Goal: Transaction & Acquisition: Book appointment/travel/reservation

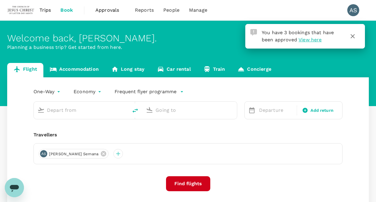
type input "Kota Kinabalu Intl (BKI)"
type input "Kuala Lumpur Intl ([GEOGRAPHIC_DATA])"
type input "Kota Kinabalu Intl (BKI)"
type input "Kuala Lumpur Intl ([GEOGRAPHIC_DATA])"
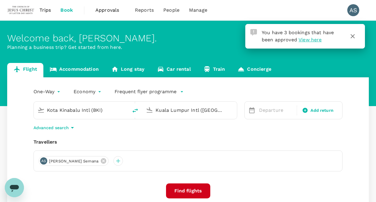
click at [75, 109] on input "Kota Kinabalu Intl (BKI)" at bounding box center [81, 109] width 68 height 9
type input "j"
type input "k"
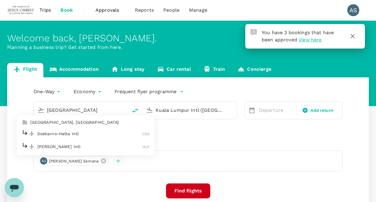
click at [100, 130] on p "Soekarno-Hatta Intl" at bounding box center [89, 133] width 105 height 6
type input "Soekarno-Hatta Intl (CGK)"
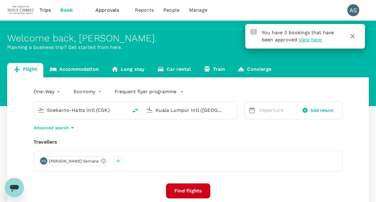
click at [174, 111] on input "Kuala Lumpur Intl ([GEOGRAPHIC_DATA])" at bounding box center [190, 109] width 68 height 9
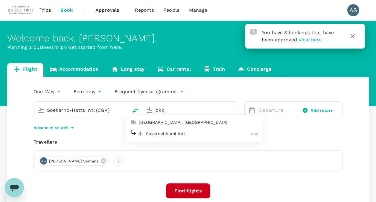
click at [167, 134] on p "Suvarnabhumi Intl" at bounding box center [198, 133] width 105 height 6
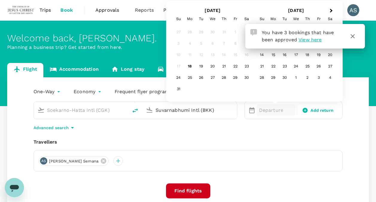
type input "Suvarnabhumi Intl (BKK)"
click at [350, 34] on icon "button" at bounding box center [352, 36] width 7 height 7
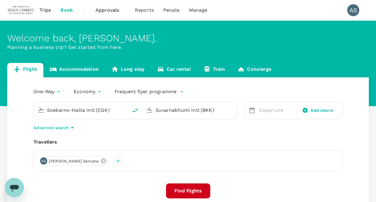
click at [255, 112] on icon at bounding box center [251, 109] width 7 height 7
click at [263, 110] on p "Departure" at bounding box center [276, 109] width 34 height 7
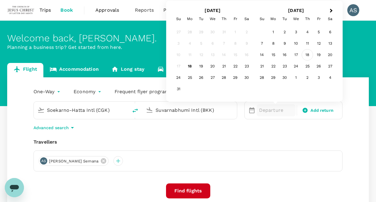
click at [306, 54] on div "18" at bounding box center [307, 54] width 11 height 11
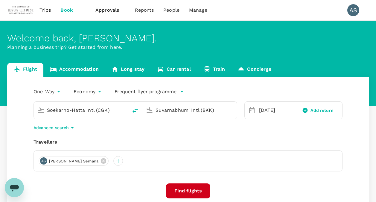
click at [191, 194] on button "Find flights" at bounding box center [188, 190] width 44 height 15
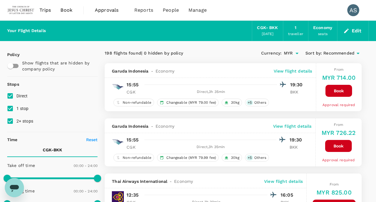
type input "1640"
click at [9, 109] on input "1 stop" at bounding box center [10, 108] width 13 height 13
checkbox input "false"
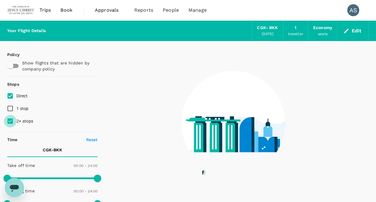
click at [8, 121] on input "2+ stops" at bounding box center [10, 121] width 13 height 13
checkbox input "false"
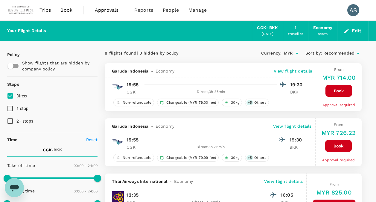
scroll to position [30, 0]
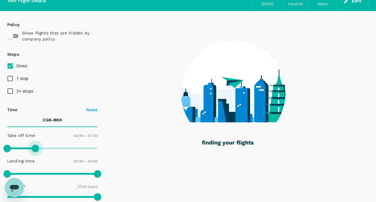
drag, startPoint x: 97, startPoint y: 148, endPoint x: 35, endPoint y: 152, distance: 61.4
click at [35, 152] on span at bounding box center [35, 147] width 7 height 7
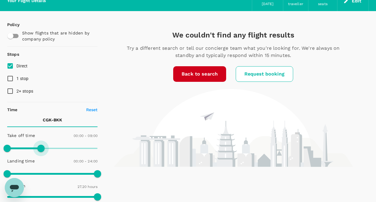
type input "1440"
drag, startPoint x: 36, startPoint y: 148, endPoint x: 117, endPoint y: 153, distance: 81.2
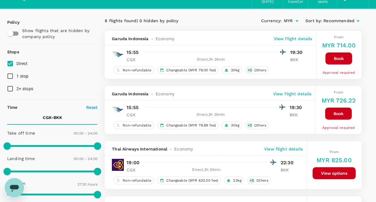
scroll to position [0, 0]
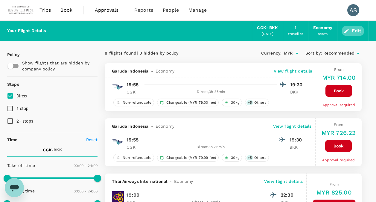
click at [347, 32] on icon "button" at bounding box center [346, 31] width 6 height 6
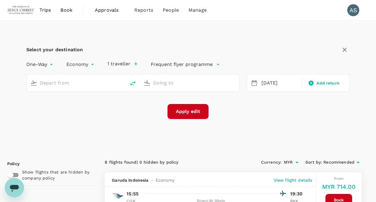
type input "Soekarno-Hatta Intl (CGK)"
type input "Suvarnabhumi Intl (BKK)"
click at [274, 83] on div "[DATE]" at bounding box center [280, 83] width 42 height 12
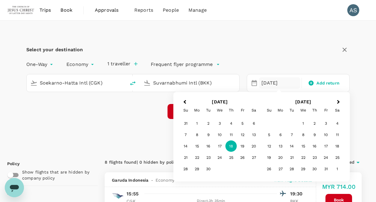
click at [218, 144] on div "17" at bounding box center [219, 145] width 11 height 11
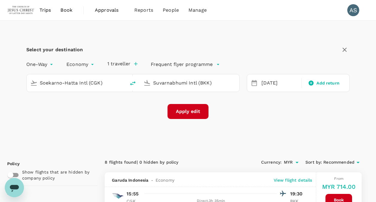
click at [178, 114] on button "Apply edit" at bounding box center [187, 111] width 41 height 15
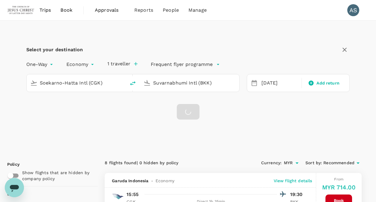
checkbox input "false"
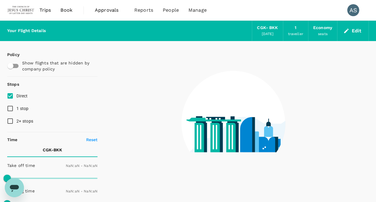
type input "1440"
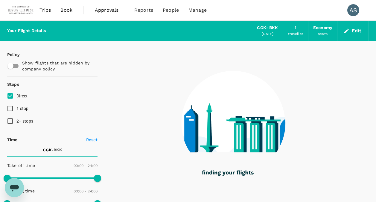
type input "1410"
checkbox input "true"
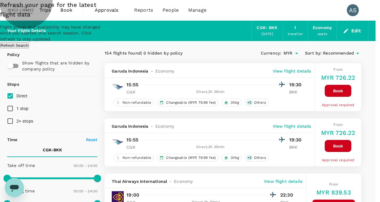
click at [29, 48] on button "Refresh Search" at bounding box center [14, 45] width 29 height 6
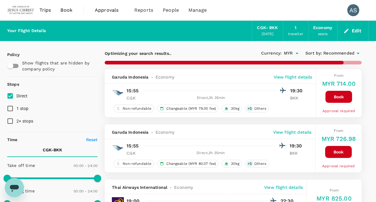
type input "1875"
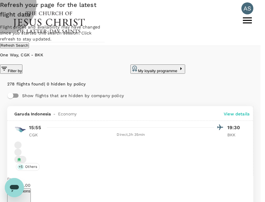
click at [29, 48] on button "Refresh Search" at bounding box center [14, 45] width 29 height 6
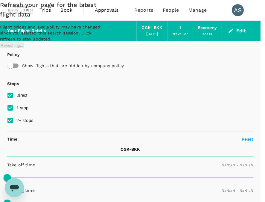
type input "1440"
type input "MYR"
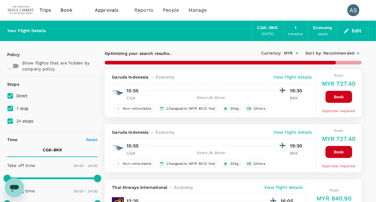
type input "1875"
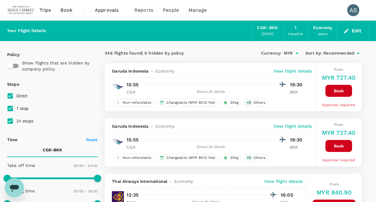
click at [234, 63] on div "Garuda [GEOGRAPHIC_DATA] - Economy View flight details" at bounding box center [210, 70] width 211 height 15
